Goal: Go to known website: Access a specific website the user already knows

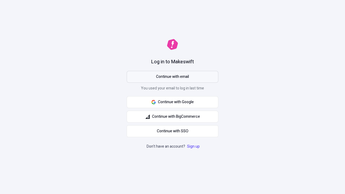
click at [173, 77] on span "Continue with email" at bounding box center [172, 77] width 33 height 6
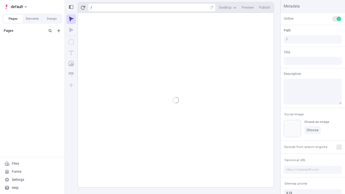
type input "/deep-link-artificiose"
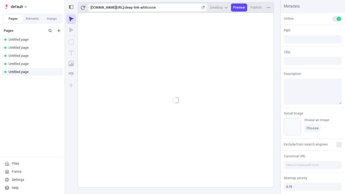
type input "/deep-link-artificiose"
